Goal: Check status: Check status

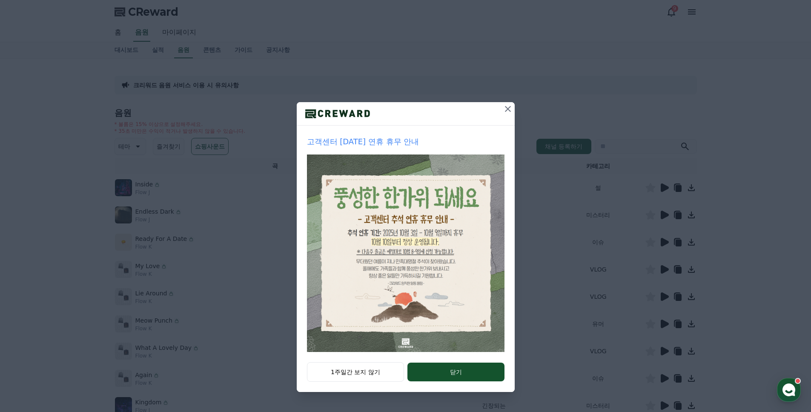
click at [509, 107] on icon at bounding box center [508, 109] width 6 height 6
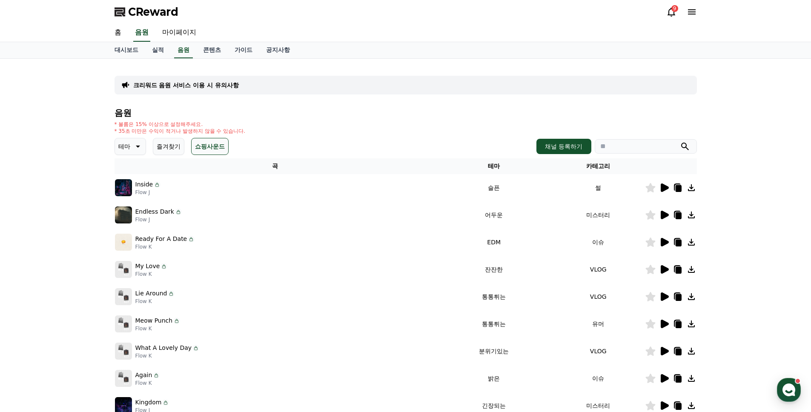
drag, startPoint x: 673, startPoint y: 14, endPoint x: 672, endPoint y: 23, distance: 9.4
click at [673, 14] on icon at bounding box center [671, 12] width 10 height 10
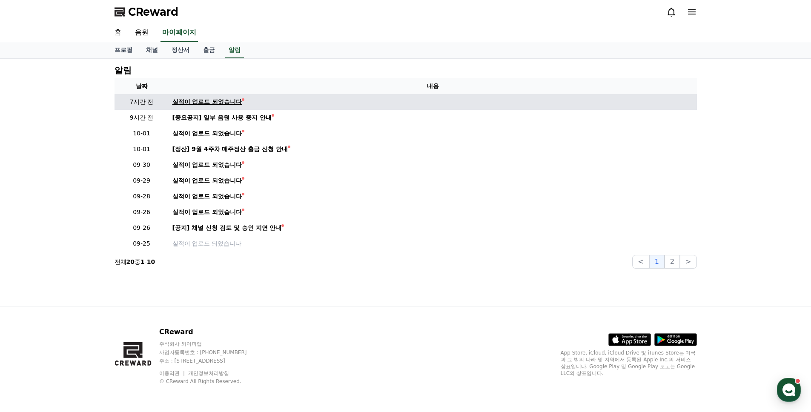
click at [207, 101] on div "실적이 업로드 되었습니다" at bounding box center [207, 101] width 70 height 9
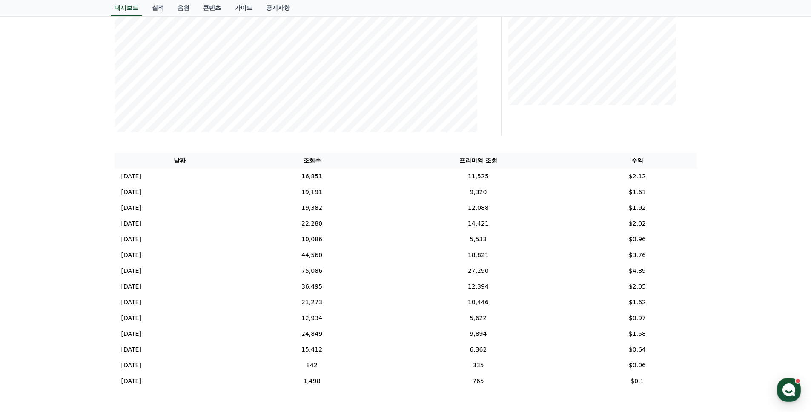
scroll to position [213, 0]
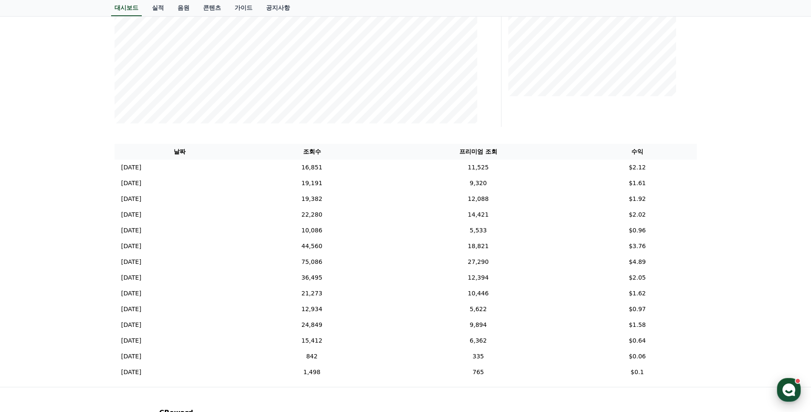
click at [790, 395] on use "button" at bounding box center [788, 390] width 13 height 13
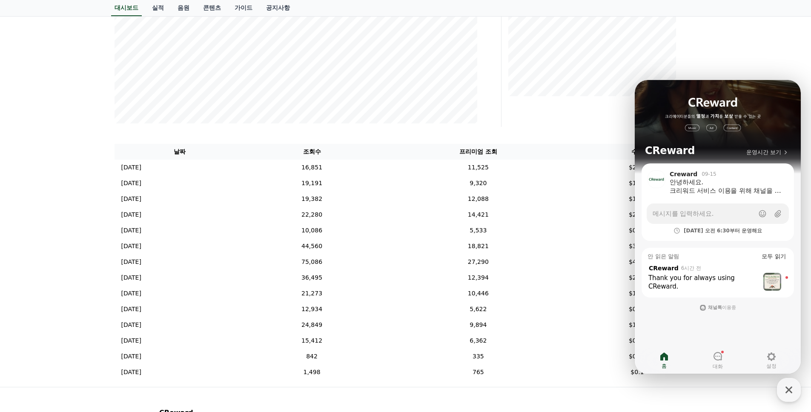
click at [774, 278] on img at bounding box center [772, 282] width 18 height 18
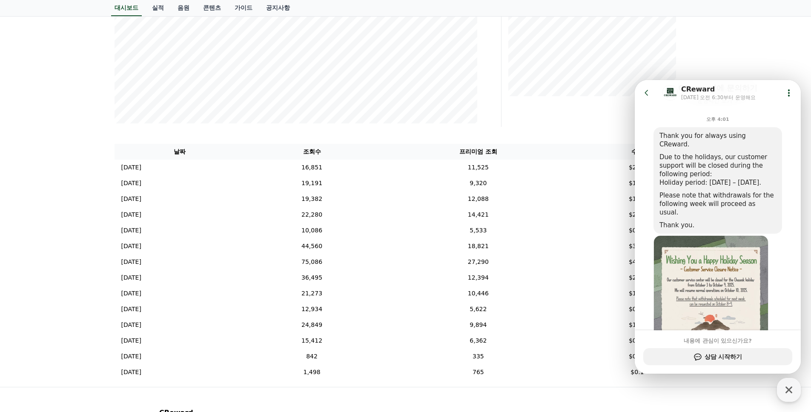
scroll to position [89, 0]
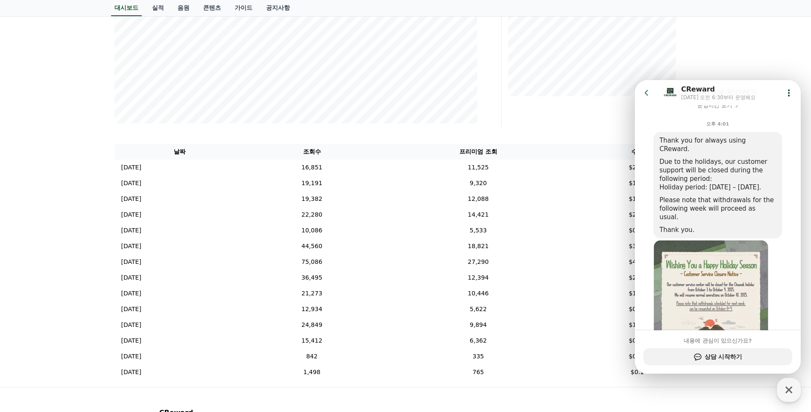
click at [724, 51] on div "**********" at bounding box center [405, 116] width 811 height 541
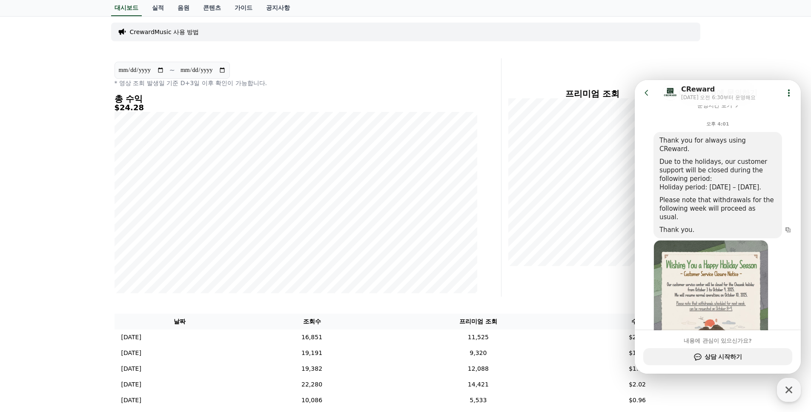
scroll to position [43, 0]
click at [647, 93] on icon at bounding box center [646, 93] width 9 height 9
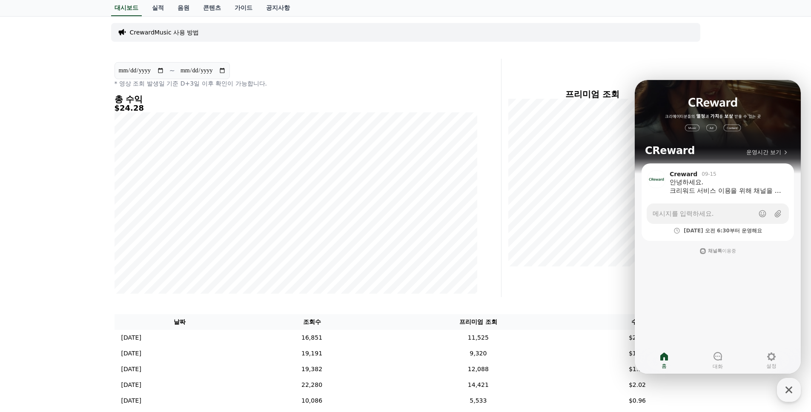
click at [747, 61] on div "**********" at bounding box center [405, 286] width 811 height 541
click at [786, 389] on icon "button" at bounding box center [788, 389] width 15 height 15
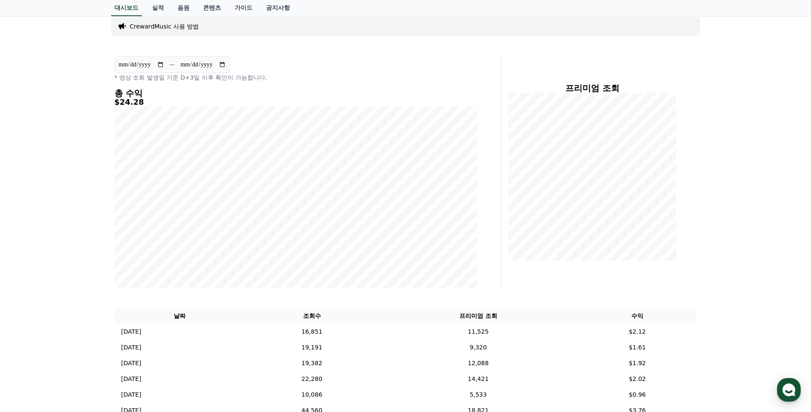
scroll to position [0, 0]
